Goal: Task Accomplishment & Management: Manage account settings

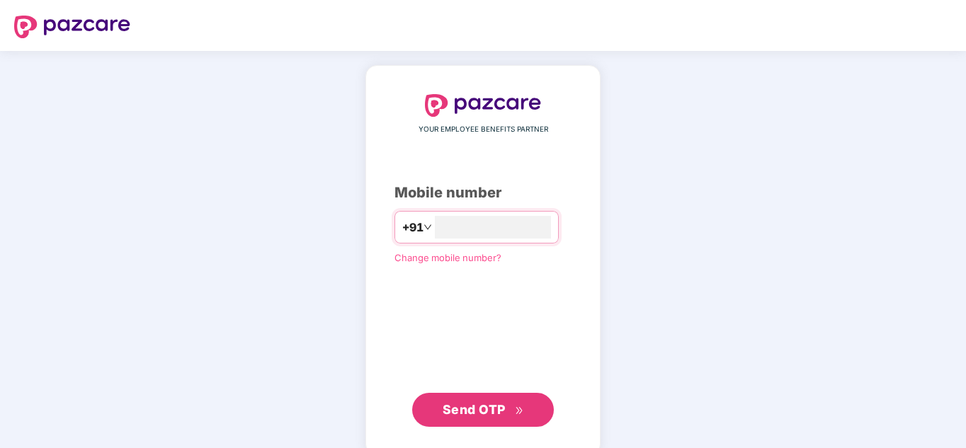
type input "*"
type input "**********"
click at [510, 395] on button "Send OTP" at bounding box center [483, 410] width 142 height 34
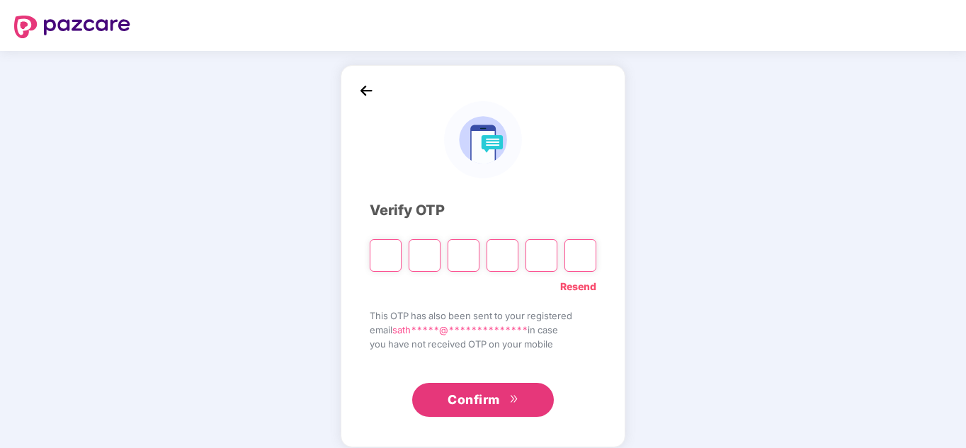
type input "*"
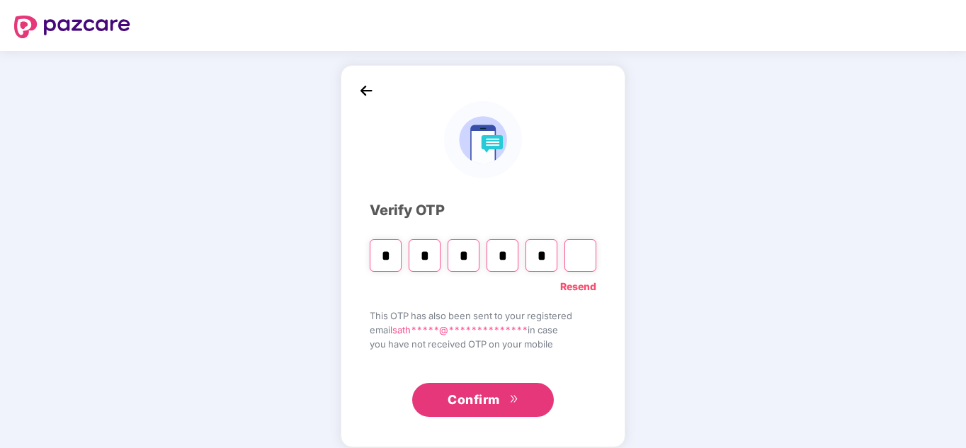
type input "*"
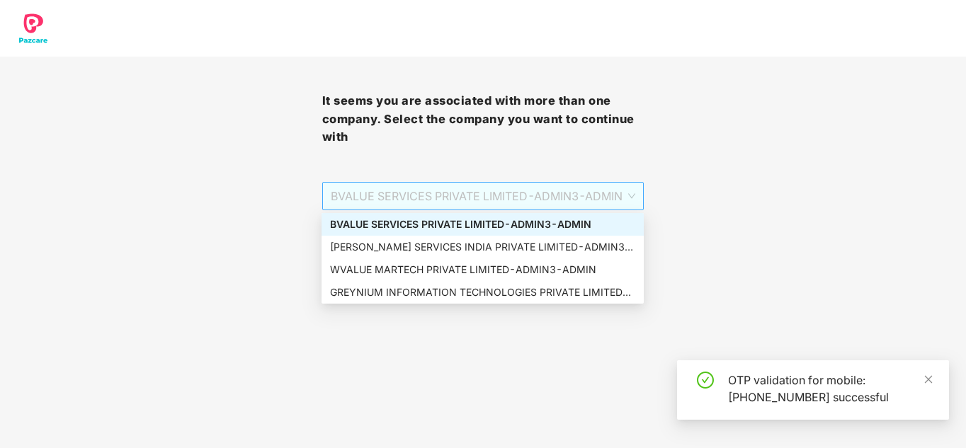
click at [559, 194] on span "BVALUE SERVICES PRIVATE LIMITED - ADMIN3 - ADMIN" at bounding box center [483, 196] width 305 height 27
click at [516, 225] on div "BVALUE SERVICES PRIVATE LIMITED - ADMIN3 - ADMIN" at bounding box center [482, 225] width 305 height 16
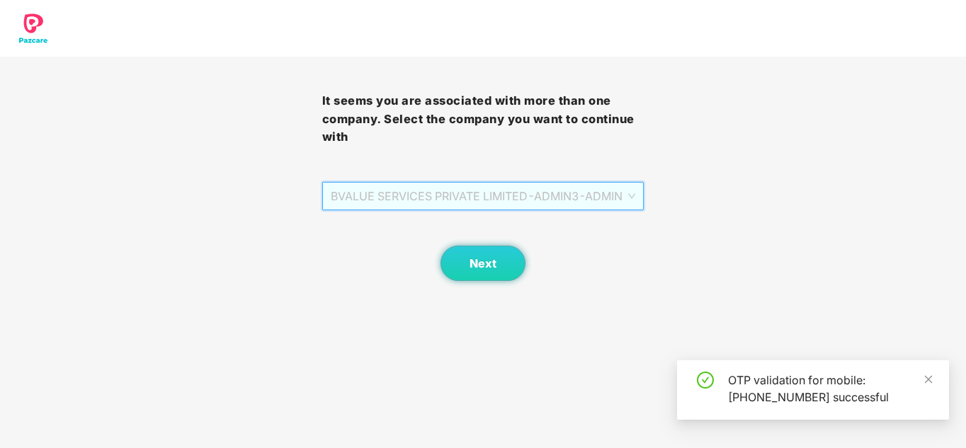
click at [539, 202] on span "BVALUE SERVICES PRIVATE LIMITED - ADMIN3 - ADMIN" at bounding box center [483, 196] width 305 height 27
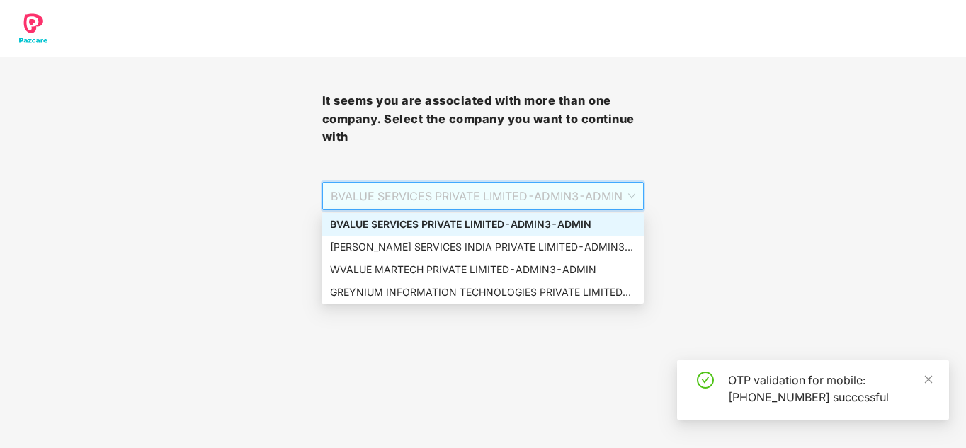
click at [713, 207] on div "It seems you are associated with more than one company. Select the company you …" at bounding box center [483, 140] width 966 height 281
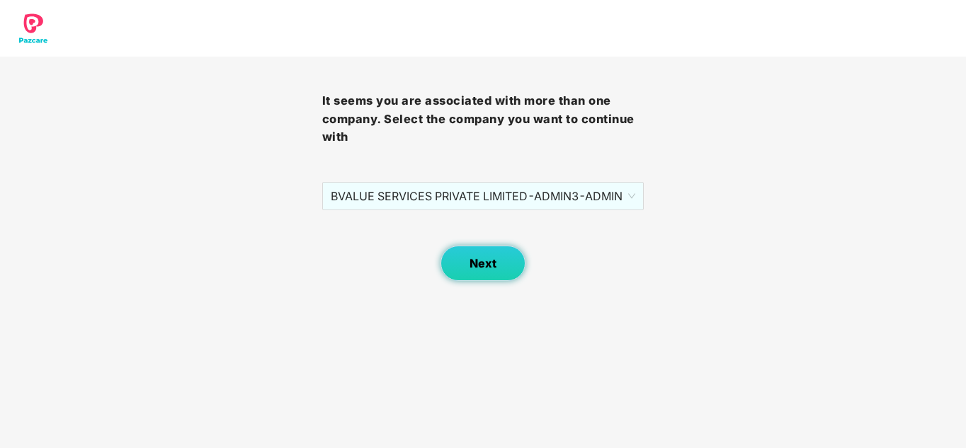
click at [510, 248] on button "Next" at bounding box center [482, 263] width 85 height 35
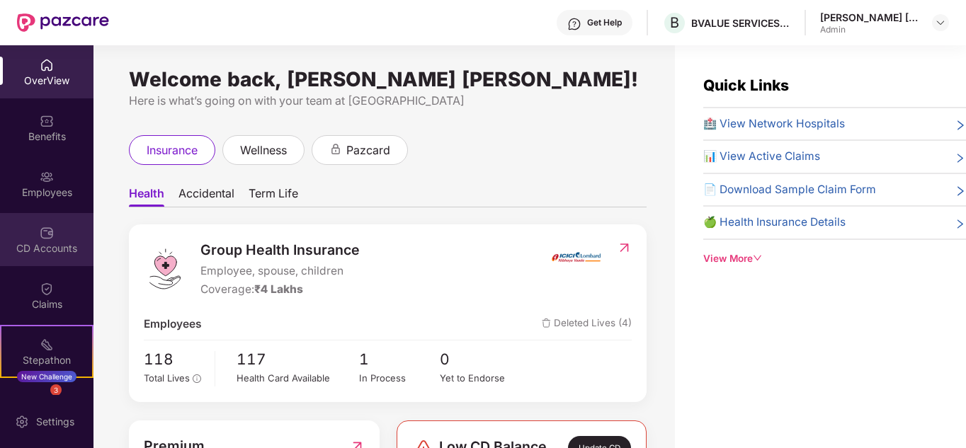
click at [50, 232] on img at bounding box center [47, 233] width 14 height 14
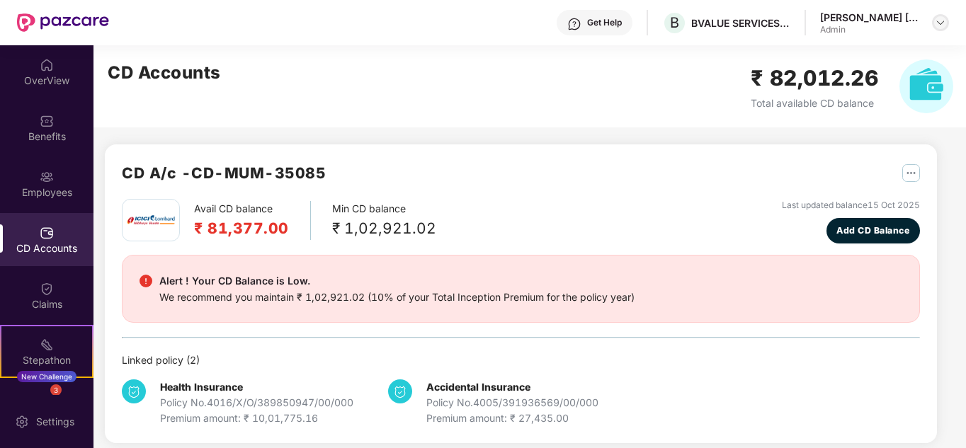
click at [934, 28] on div at bounding box center [940, 22] width 17 height 17
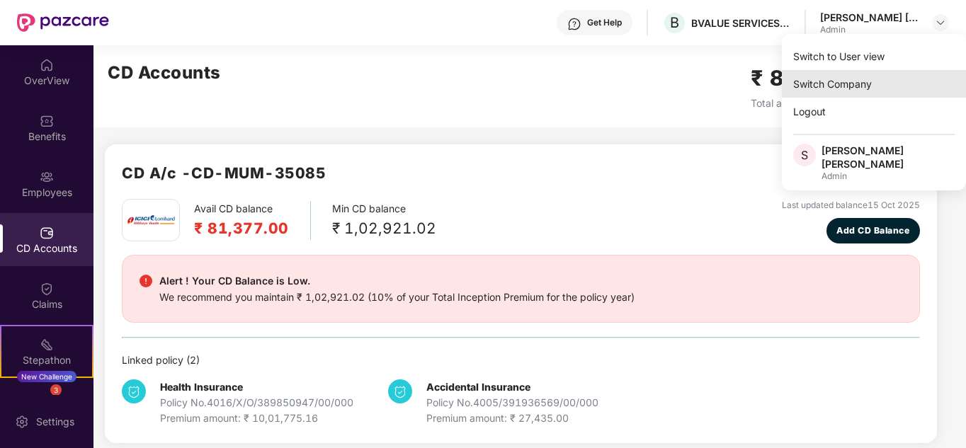
click at [881, 88] on div "Switch Company" at bounding box center [874, 84] width 184 height 28
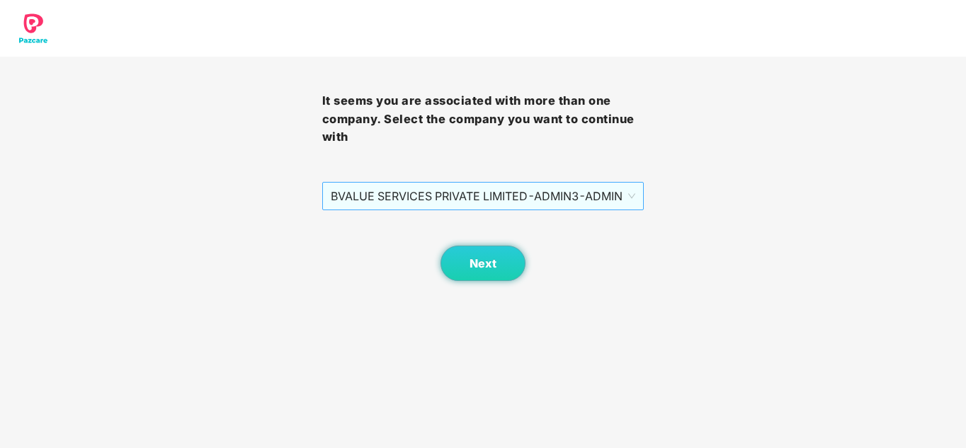
click at [556, 195] on span "BVALUE SERVICES PRIVATE LIMITED - ADMIN3 - ADMIN" at bounding box center [483, 196] width 305 height 27
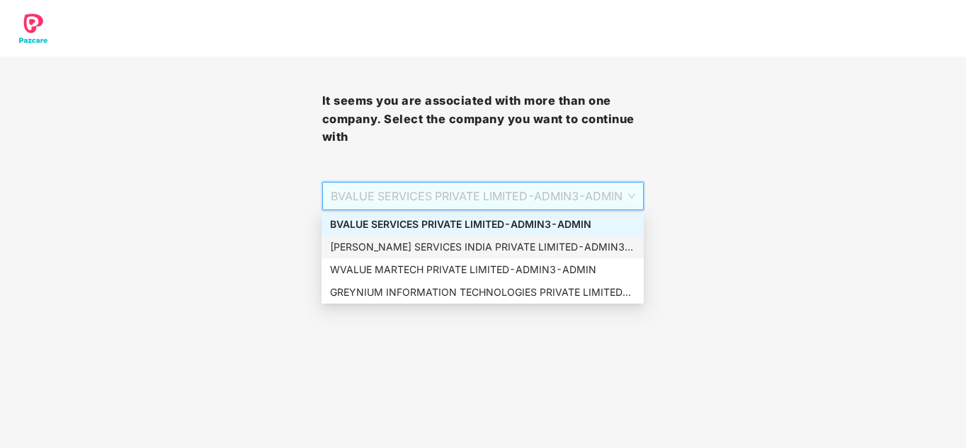
click at [453, 239] on div "VALUELEAF SERVICES INDIA PRIVATE LIMITED - ADMIN3 - ADMIN" at bounding box center [482, 247] width 322 height 23
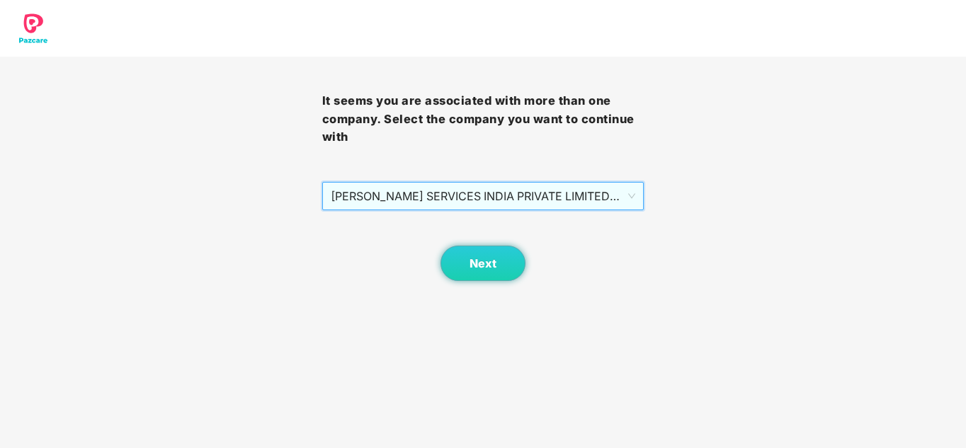
click at [512, 241] on div "Next" at bounding box center [483, 245] width 322 height 71
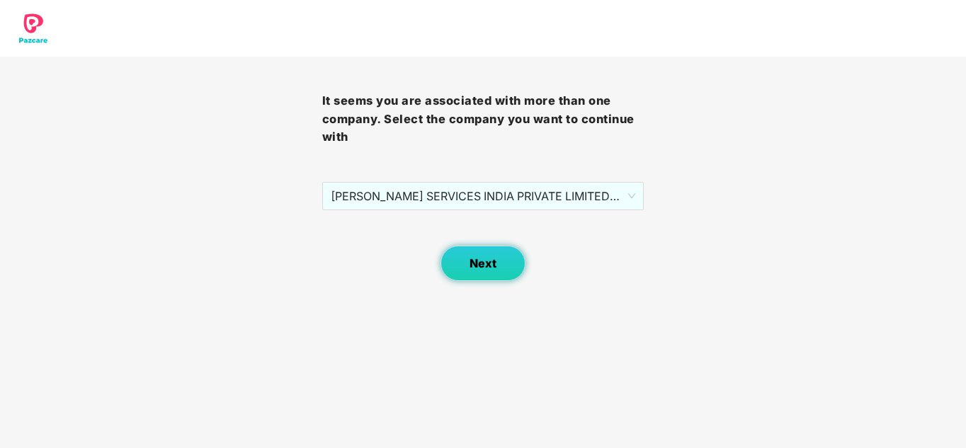
click at [501, 259] on button "Next" at bounding box center [482, 263] width 85 height 35
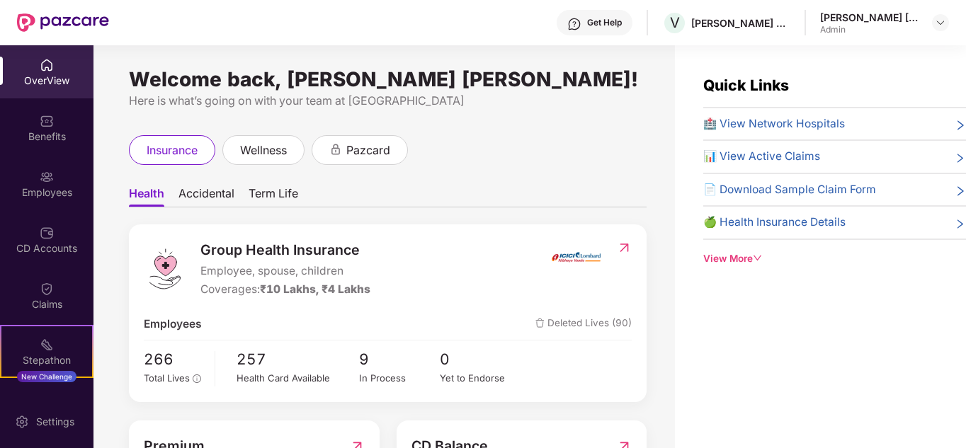
click at [22, 241] on div "CD Accounts" at bounding box center [46, 248] width 93 height 14
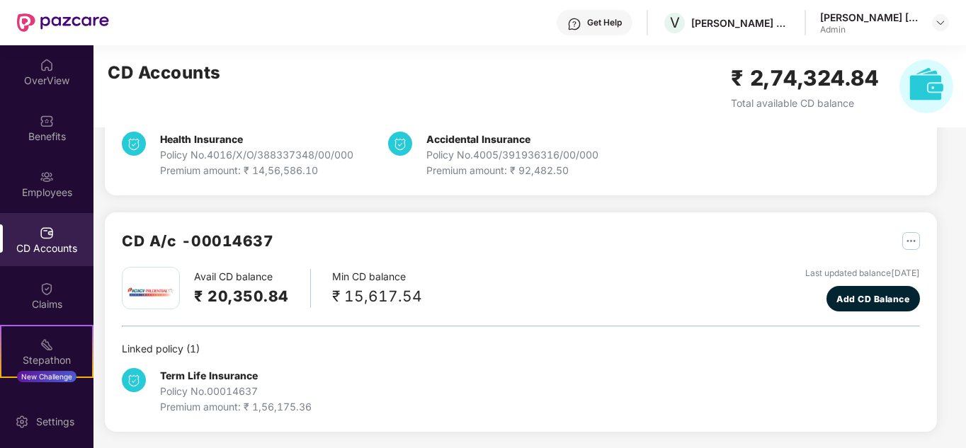
scroll to position [169, 0]
click at [939, 27] on img at bounding box center [940, 22] width 11 height 11
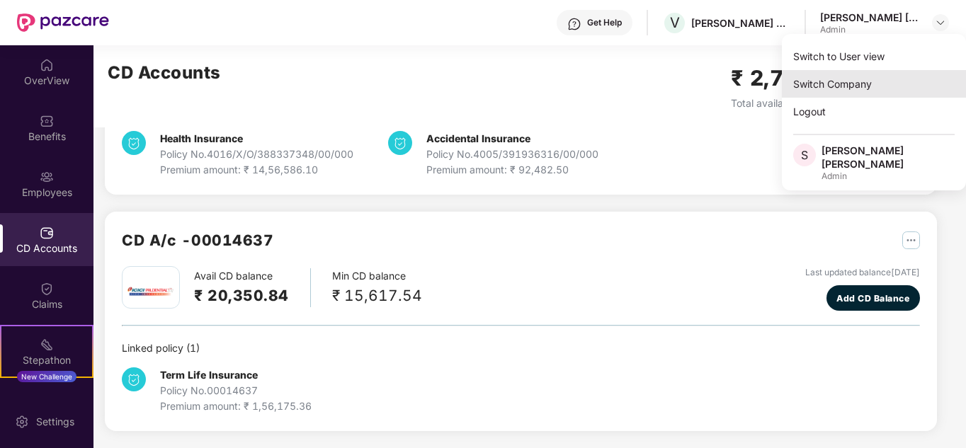
click at [835, 88] on div "Switch Company" at bounding box center [874, 84] width 184 height 28
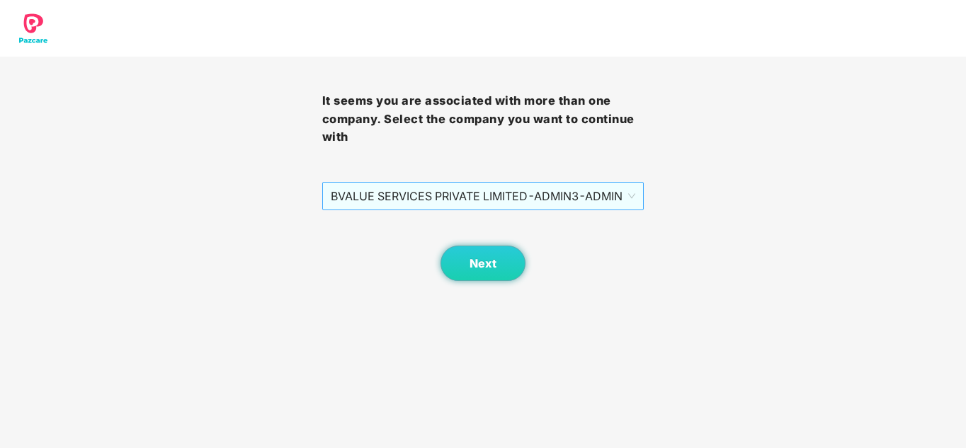
drag, startPoint x: 494, startPoint y: 195, endPoint x: 491, endPoint y: 205, distance: 10.1
click at [494, 196] on span "BVALUE SERVICES PRIVATE LIMITED - ADMIN3 - ADMIN" at bounding box center [483, 196] width 305 height 27
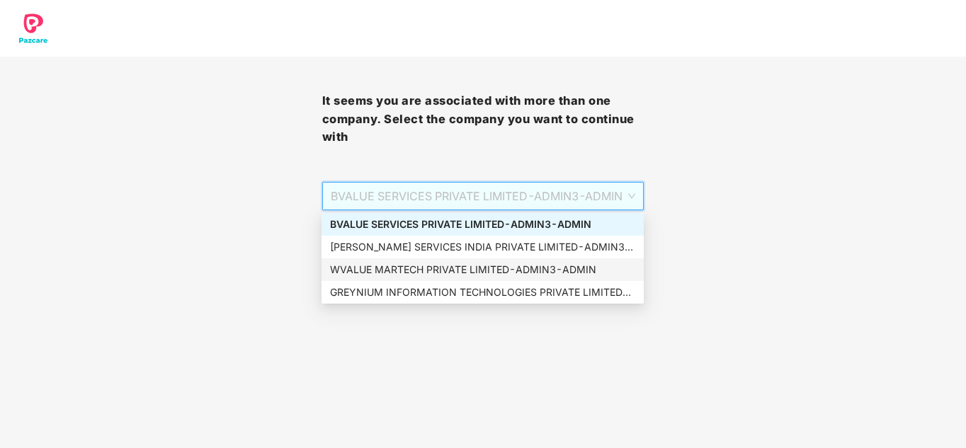
click at [466, 274] on div "WVALUE MARTECH PRIVATE LIMITED - ADMIN3 - ADMIN" at bounding box center [482, 270] width 305 height 16
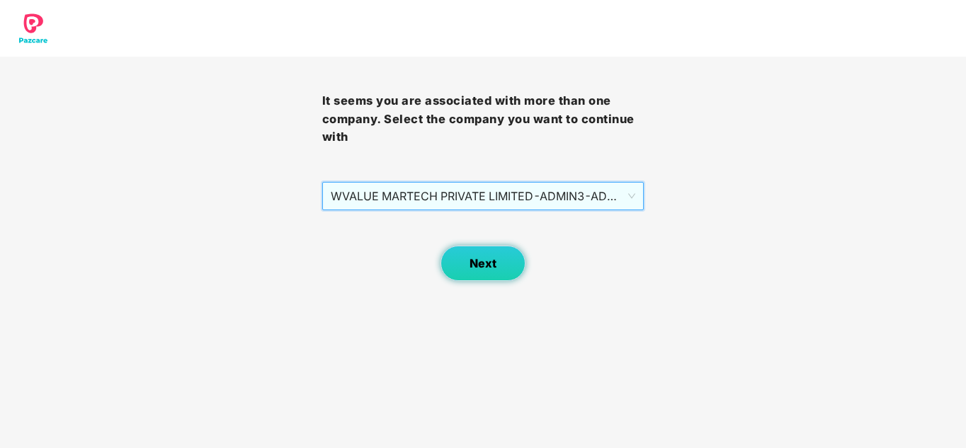
click at [472, 268] on span "Next" at bounding box center [482, 263] width 27 height 13
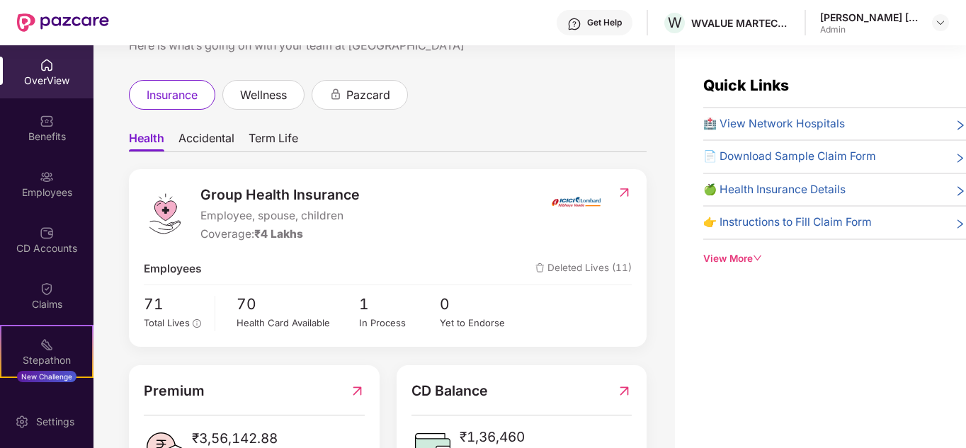
scroll to position [118, 0]
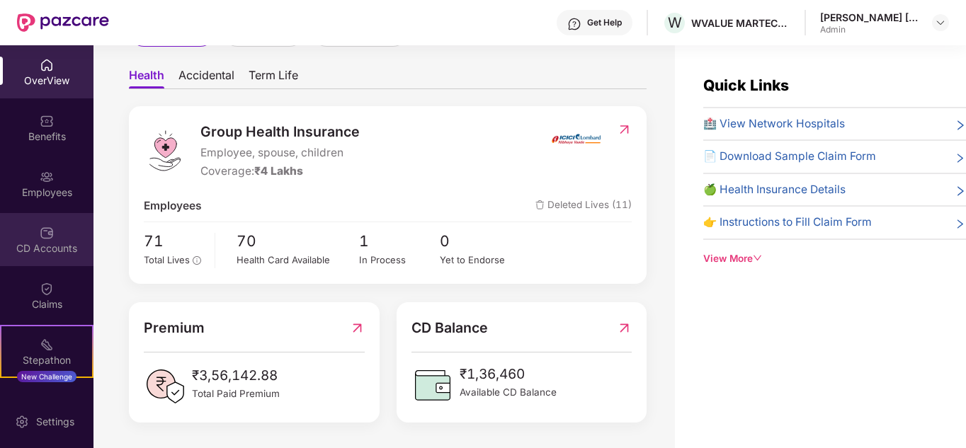
click at [40, 232] on img at bounding box center [47, 233] width 14 height 14
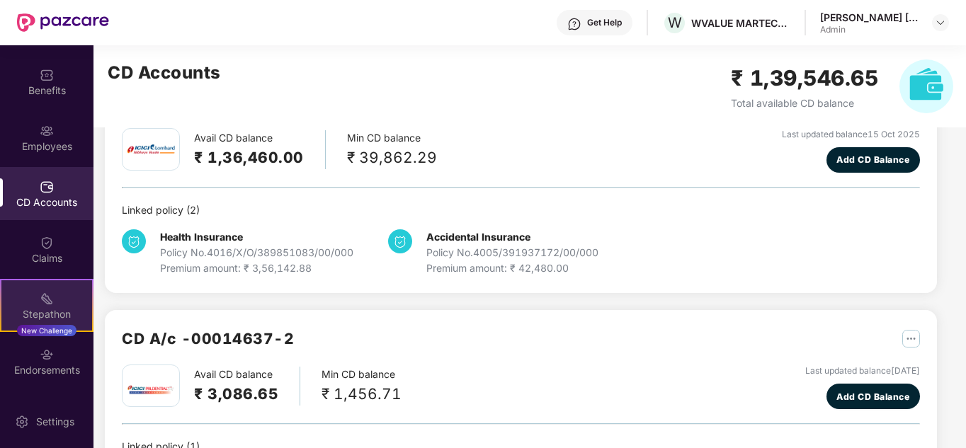
scroll to position [98, 0]
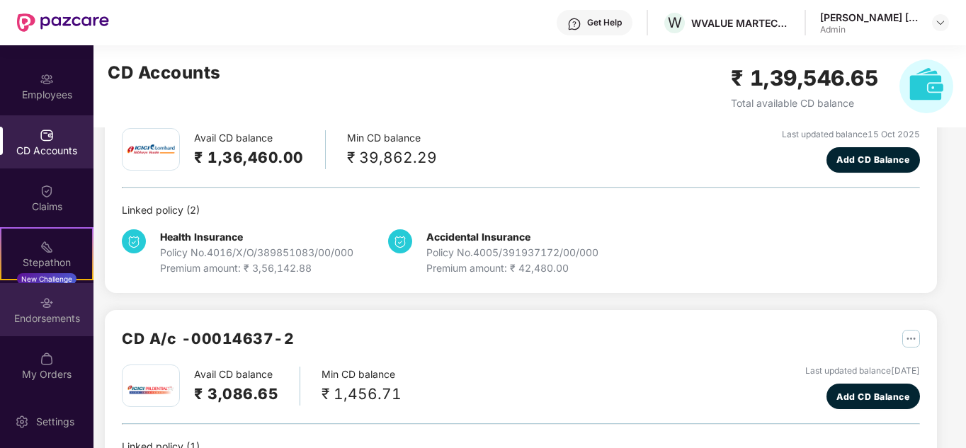
click at [40, 307] on img at bounding box center [47, 303] width 14 height 14
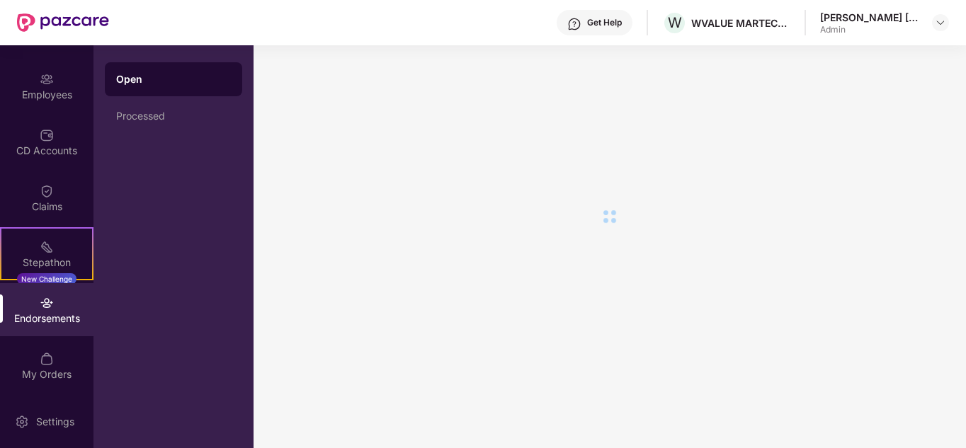
scroll to position [0, 0]
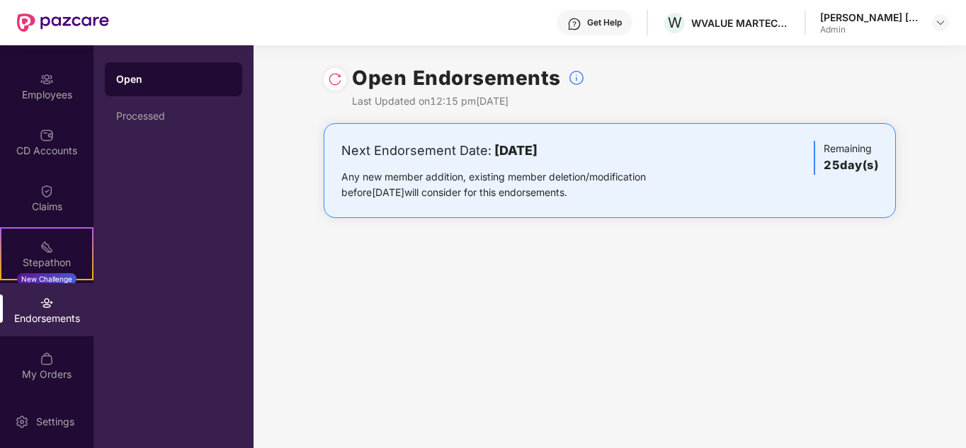
click at [597, 179] on div "Any new member addition, existing member deletion/modification before 09 Novemb…" at bounding box center [515, 184] width 349 height 31
click at [537, 156] on b "09 November 2025" at bounding box center [515, 150] width 43 height 15
click at [861, 162] on h3 "25 day(s)" at bounding box center [850, 165] width 55 height 18
click at [74, 205] on div "Claims" at bounding box center [46, 207] width 93 height 14
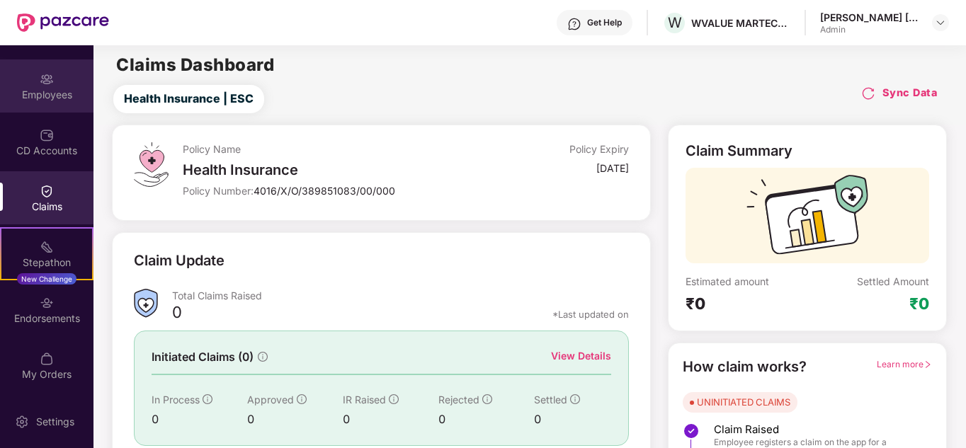
click at [47, 103] on div "Employees" at bounding box center [46, 85] width 93 height 53
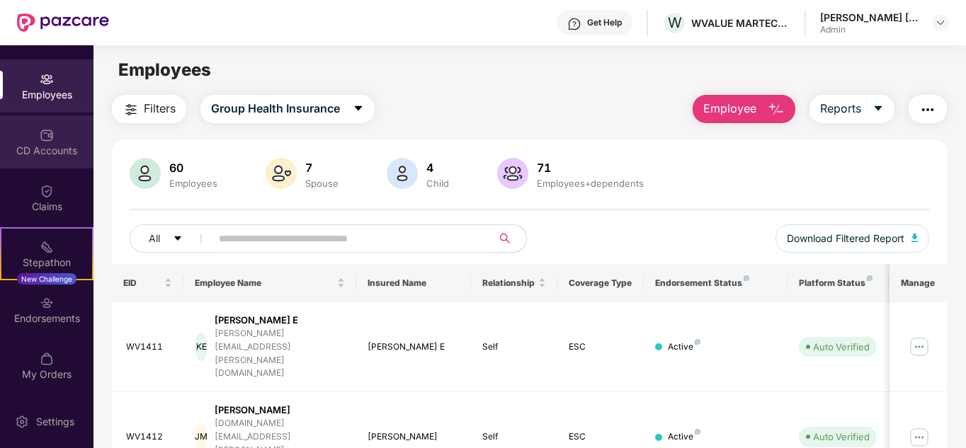
click at [64, 139] on div "CD Accounts" at bounding box center [46, 141] width 93 height 53
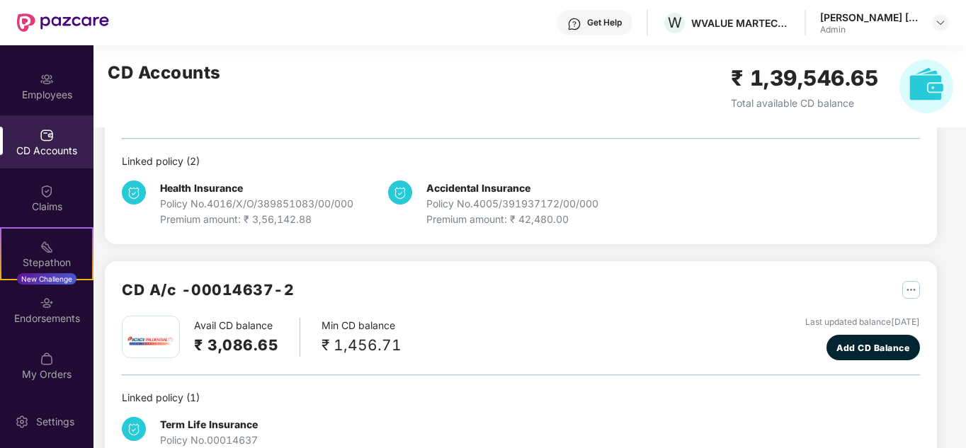
scroll to position [169, 0]
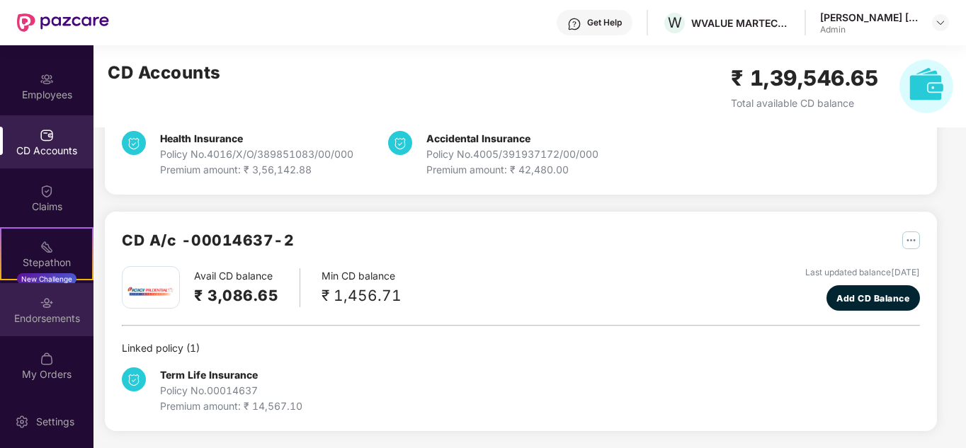
click at [62, 316] on div "Endorsements" at bounding box center [46, 319] width 93 height 14
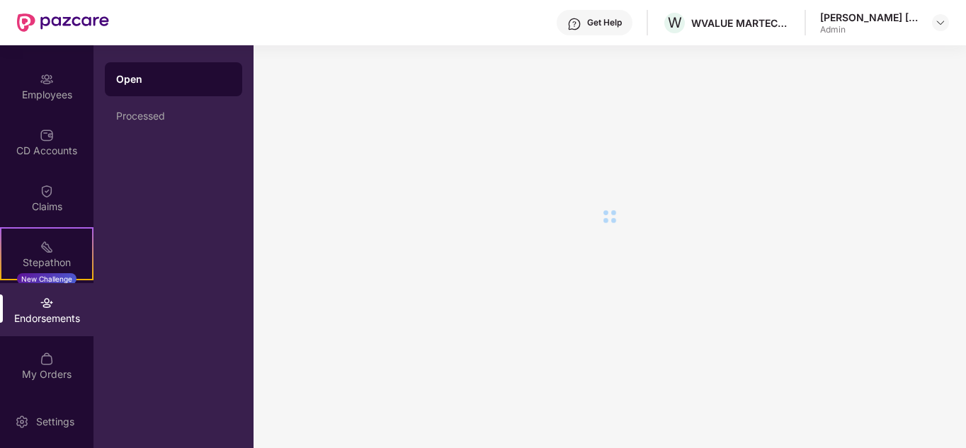
scroll to position [0, 0]
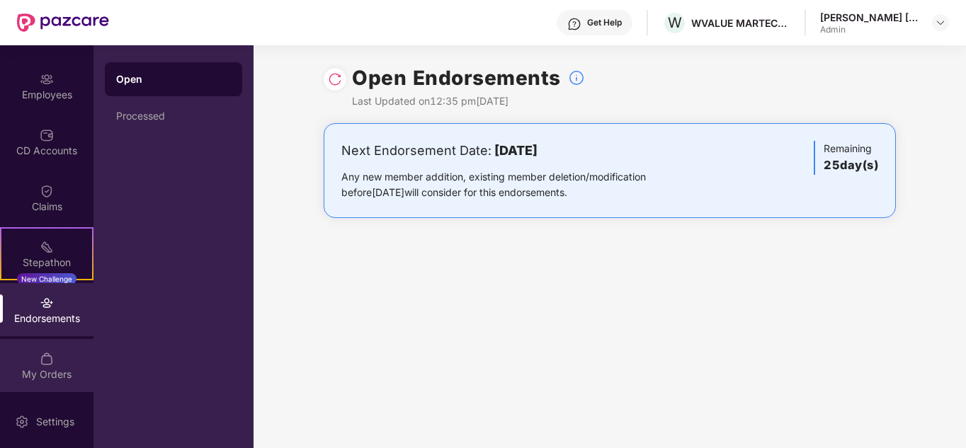
click at [56, 364] on div "My Orders" at bounding box center [46, 365] width 93 height 53
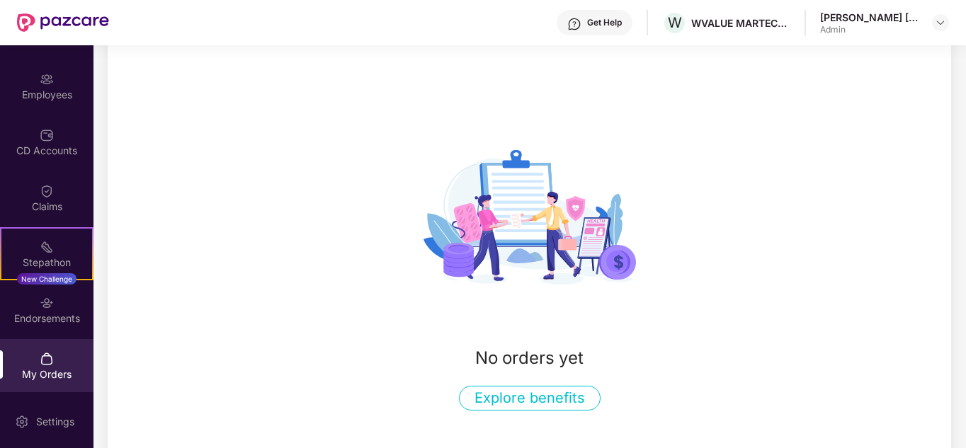
scroll to position [161, 0]
